Goal: Transaction & Acquisition: Purchase product/service

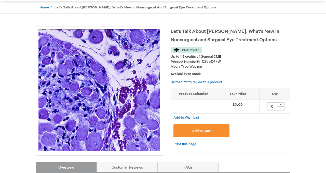
scroll to position [49, 0]
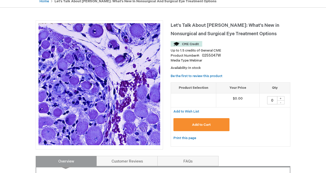
click at [199, 121] on button "Add to Cart" at bounding box center [202, 124] width 56 height 13
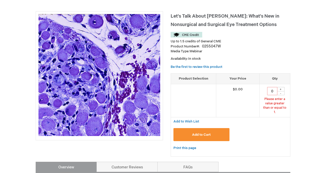
scroll to position [65, 0]
click at [284, 88] on div "+" at bounding box center [281, 89] width 8 height 4
type input "1"
click at [210, 132] on span "Add to Cart" at bounding box center [201, 134] width 19 height 4
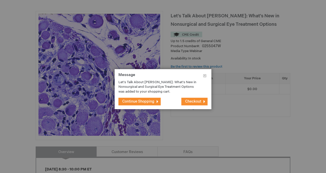
click at [195, 105] on button "Checkout" at bounding box center [195, 102] width 26 height 8
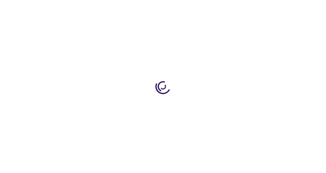
select select "US"
select select "33"
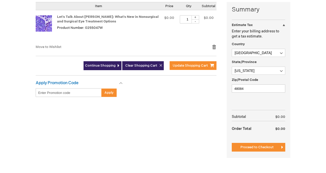
scroll to position [130, 0]
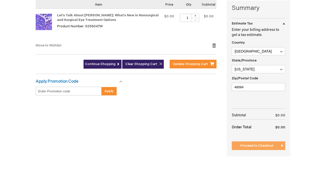
click at [249, 144] on span "Proceed to Checkout" at bounding box center [257, 146] width 33 height 4
drag, startPoint x: 103, startPoint y: 27, endPoint x: 85, endPoint y: 27, distance: 17.9
click at [85, 27] on div "Let's Talk About TED: What's New in Nonsurgical and Surgical Eye Treatment Opti…" at bounding box center [108, 26] width 102 height 24
copy span "0255047W"
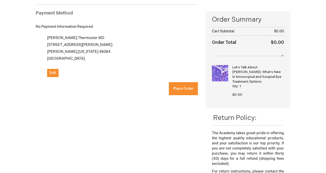
scroll to position [70, 0]
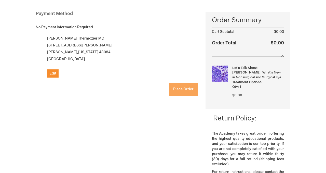
checkbox input "true"
click at [190, 91] on button "Place Order" at bounding box center [183, 89] width 29 height 13
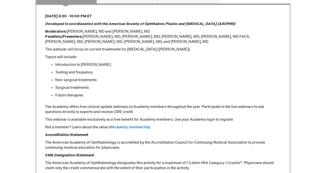
scroll to position [155, 0]
